Goal: Check status: Check status

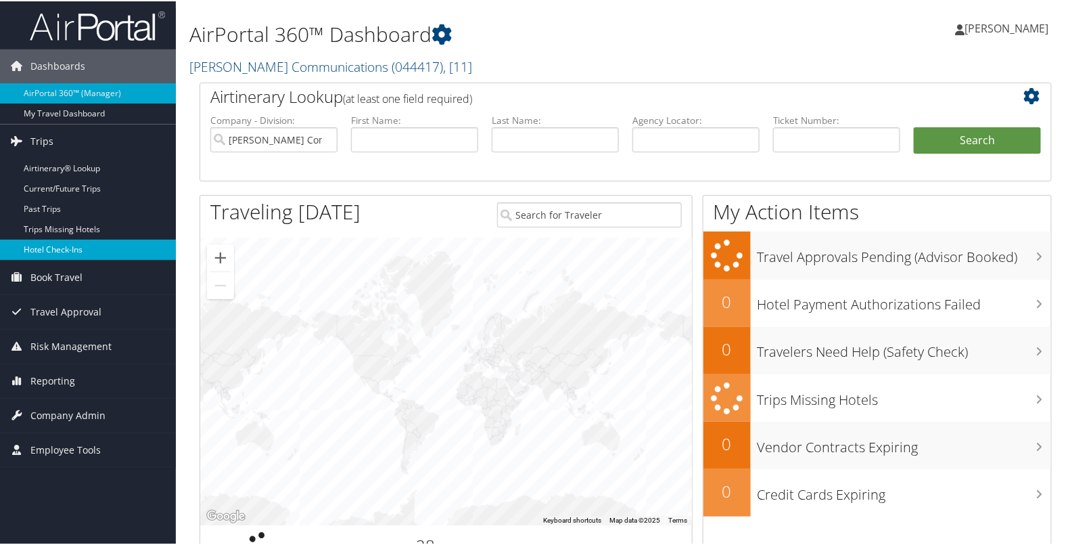
click at [58, 248] on link "Hotel Check-ins" at bounding box center [88, 248] width 176 height 20
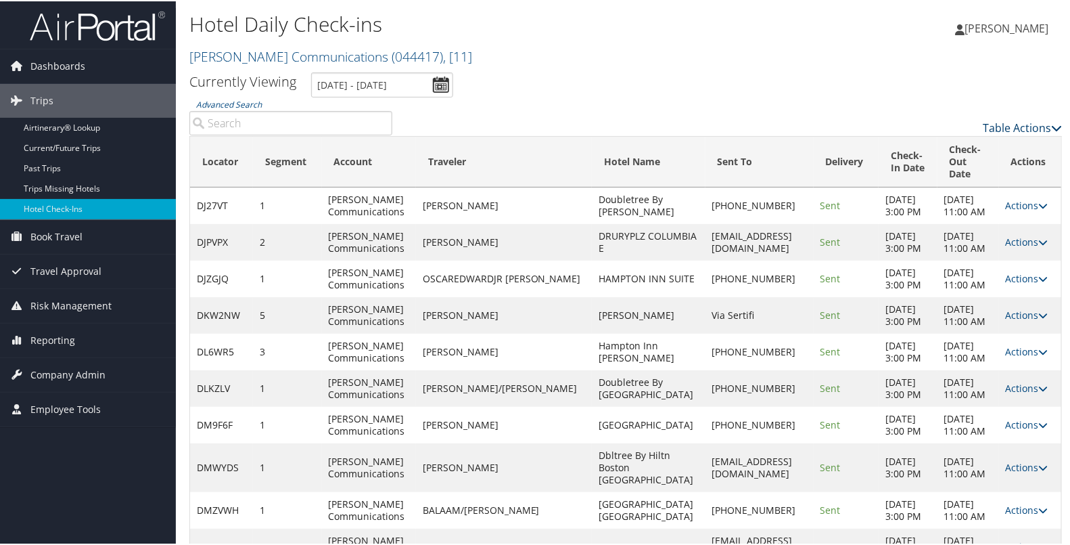
click at [988, 125] on link "Table Actions" at bounding box center [1022, 126] width 79 height 15
click at [953, 186] on link "Page Length" at bounding box center [968, 193] width 178 height 23
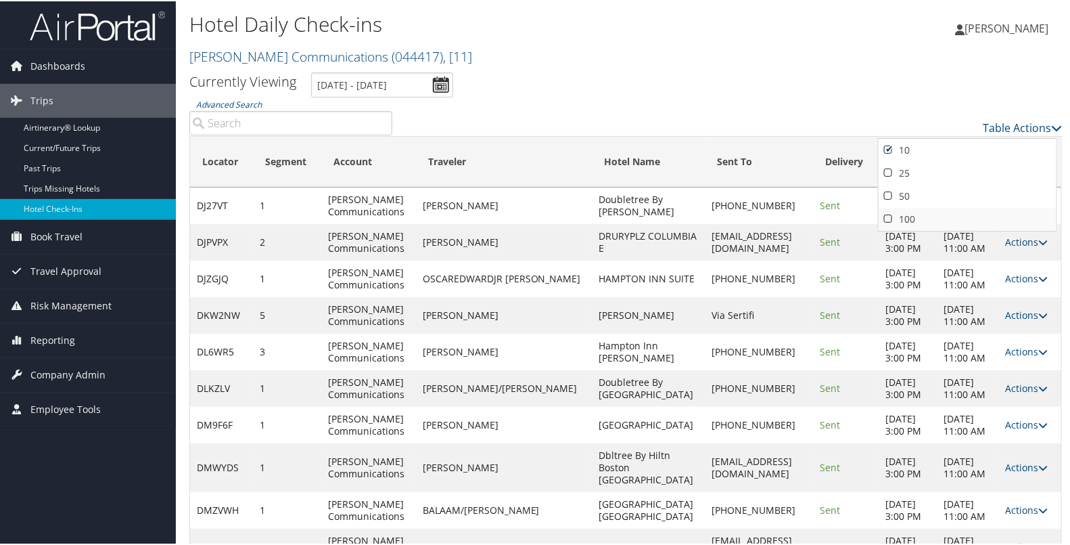
click at [910, 219] on link "100" at bounding box center [968, 217] width 178 height 23
